Goal: Navigation & Orientation: Find specific page/section

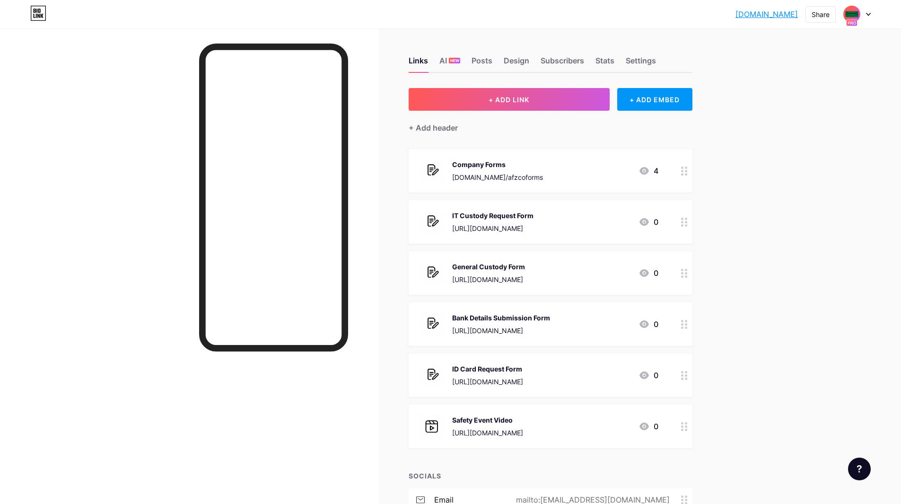
click at [857, 13] on img at bounding box center [851, 14] width 15 height 15
click at [740, 42] on div "[DOMAIN_NAME] [DOMAIN_NAME] Share Switch accounts Al Fahhad Zegwaard Co. [DOMAI…" at bounding box center [450, 321] width 901 height 643
click at [547, 58] on div "Subscribers" at bounding box center [562, 63] width 44 height 17
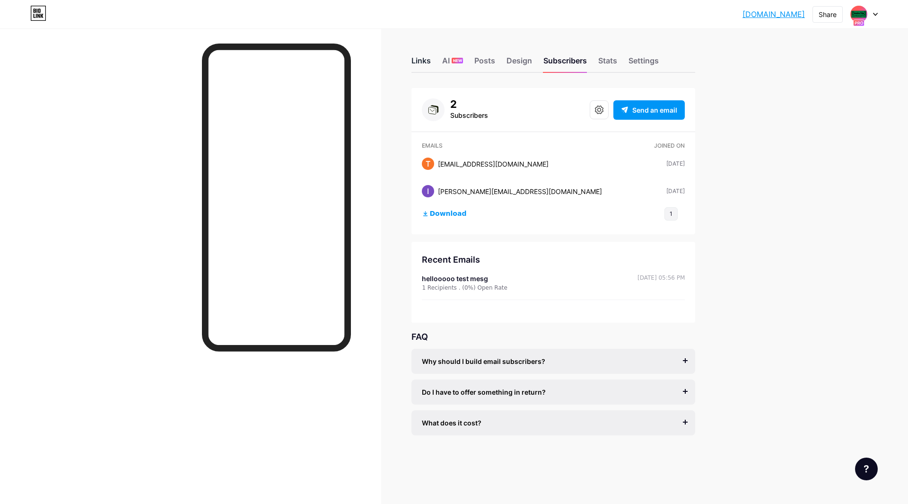
click at [422, 65] on div "Links" at bounding box center [420, 63] width 19 height 17
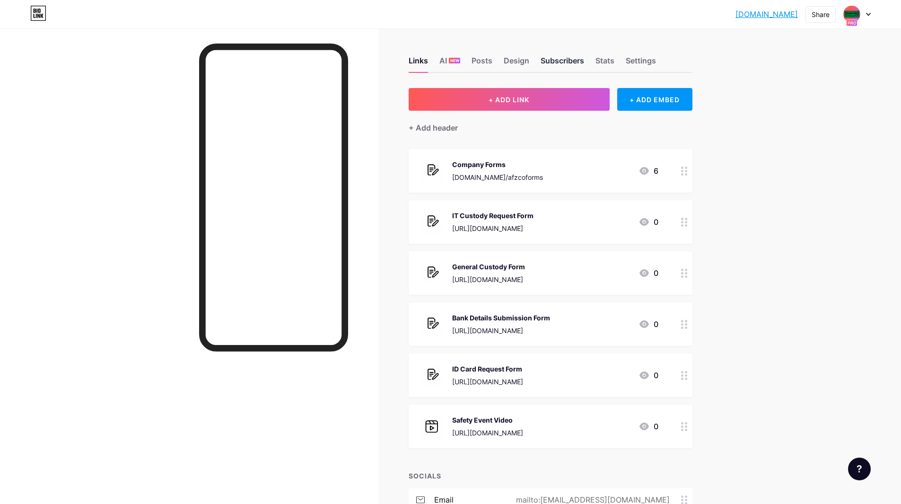
click at [561, 59] on div "Subscribers" at bounding box center [562, 63] width 44 height 17
